Goal: Task Accomplishment & Management: Manage account settings

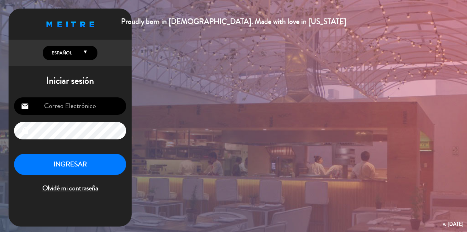
type input "[EMAIL_ADDRESS][DOMAIN_NAME]"
click at [70, 162] on button "INGRESAR" at bounding box center [70, 165] width 112 height 22
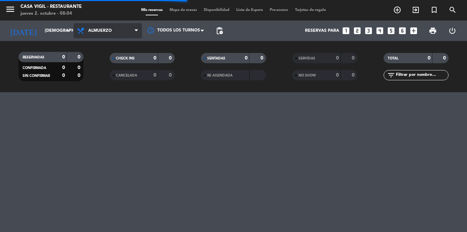
click at [97, 30] on span "Almuerzo" at bounding box center [100, 30] width 24 height 5
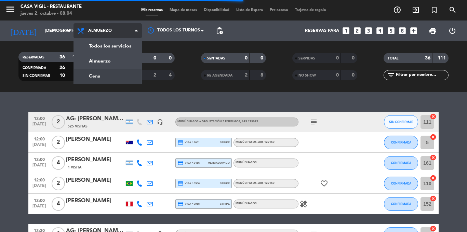
click at [96, 74] on div "menu Casa Vigil - Restaurante jueves 2. octubre - 08:04 Mis reservas Mapa de me…" at bounding box center [233, 46] width 467 height 92
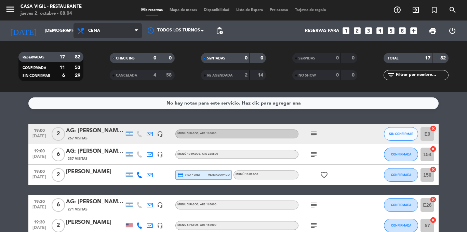
click at [97, 28] on span "Cena" at bounding box center [108, 30] width 68 height 15
click at [97, 60] on div "menu Casa Vigil - Restaurante jueves 2. octubre - 08:04 Mis reservas Mapa de me…" at bounding box center [233, 46] width 467 height 92
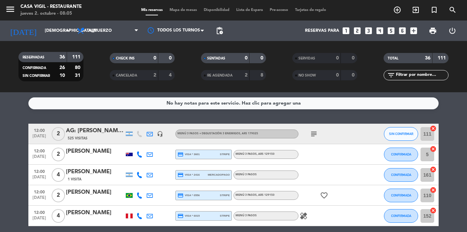
click at [139, 174] on icon at bounding box center [139, 175] width 6 height 6
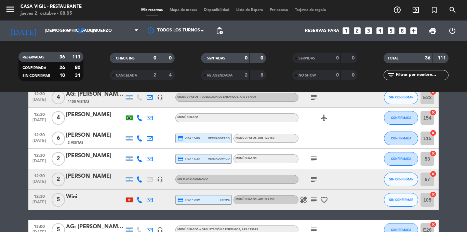
scroll to position [171, 0]
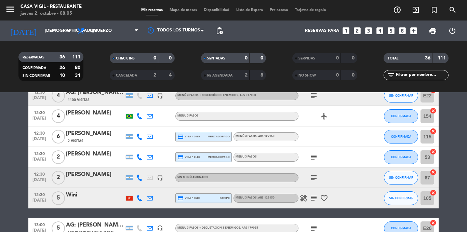
click at [312, 176] on icon "subject" at bounding box center [314, 178] width 8 height 8
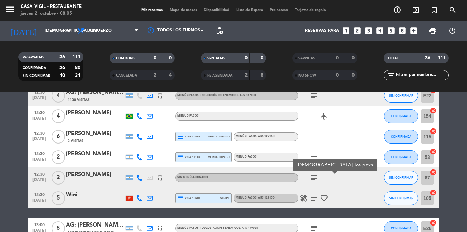
click at [312, 176] on icon "subject" at bounding box center [314, 178] width 8 height 8
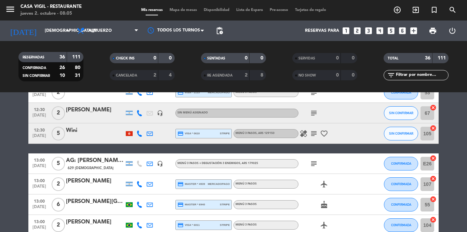
scroll to position [239, 0]
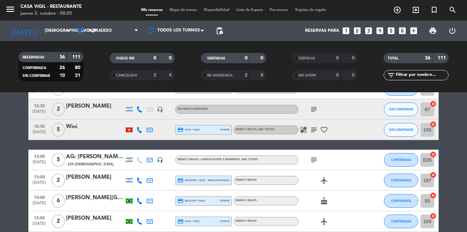
click at [129, 130] on div at bounding box center [129, 130] width 7 height 5
click at [310, 130] on icon "subject" at bounding box center [314, 130] width 8 height 8
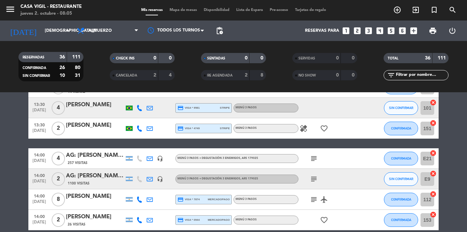
scroll to position [479, 0]
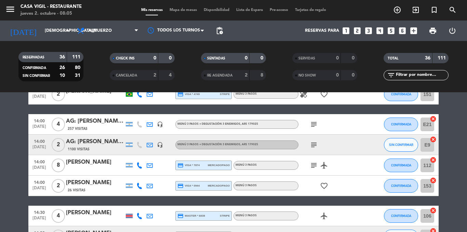
click at [315, 166] on icon "subject" at bounding box center [314, 165] width 8 height 8
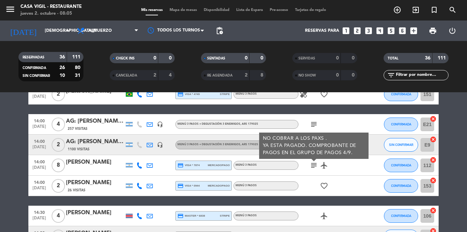
click at [139, 184] on icon at bounding box center [139, 186] width 6 height 6
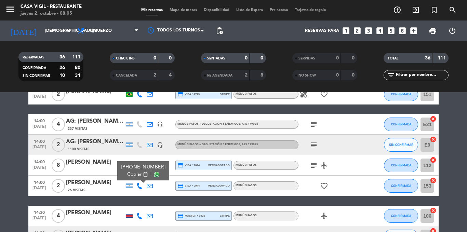
click at [139, 184] on icon at bounding box center [139, 186] width 6 height 6
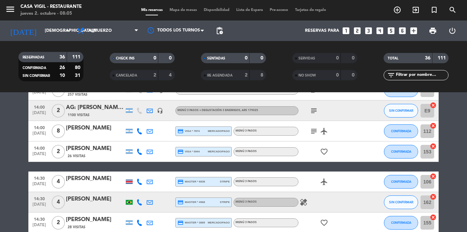
click at [132, 183] on div at bounding box center [129, 182] width 7 height 4
click at [139, 181] on icon at bounding box center [139, 182] width 6 height 6
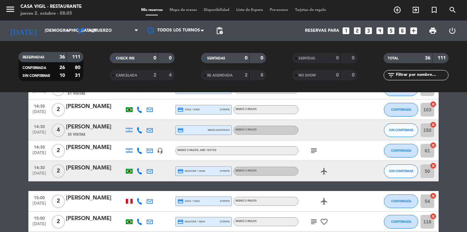
scroll to position [619, 0]
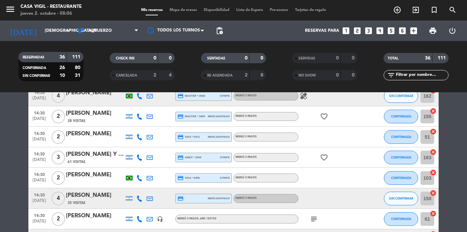
click at [139, 159] on icon at bounding box center [139, 158] width 6 height 6
click at [150, 159] on icon at bounding box center [150, 158] width 6 height 6
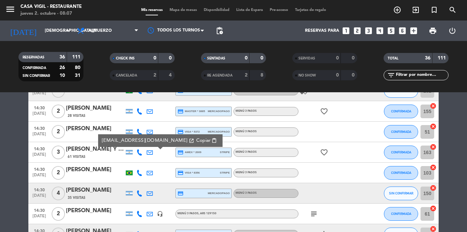
scroll to position [585, 0]
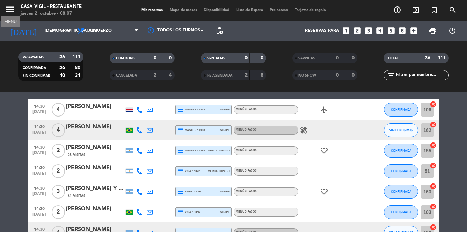
click at [6, 9] on icon "menu" at bounding box center [10, 9] width 10 height 10
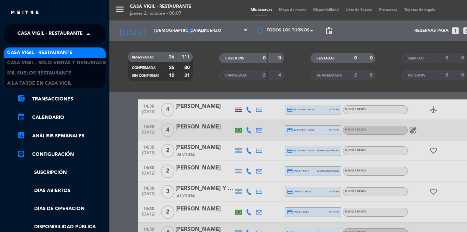
click at [38, 34] on span "Casa Vigil - Restaurante" at bounding box center [49, 34] width 65 height 14
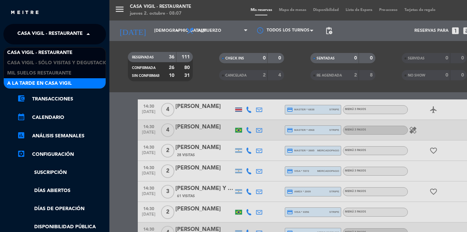
click at [40, 82] on span "A la tarde en Casa Vigil" at bounding box center [39, 84] width 65 height 8
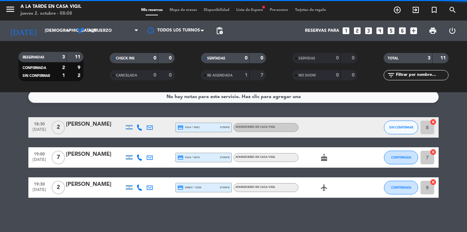
scroll to position [6, 0]
